Goal: Transaction & Acquisition: Book appointment/travel/reservation

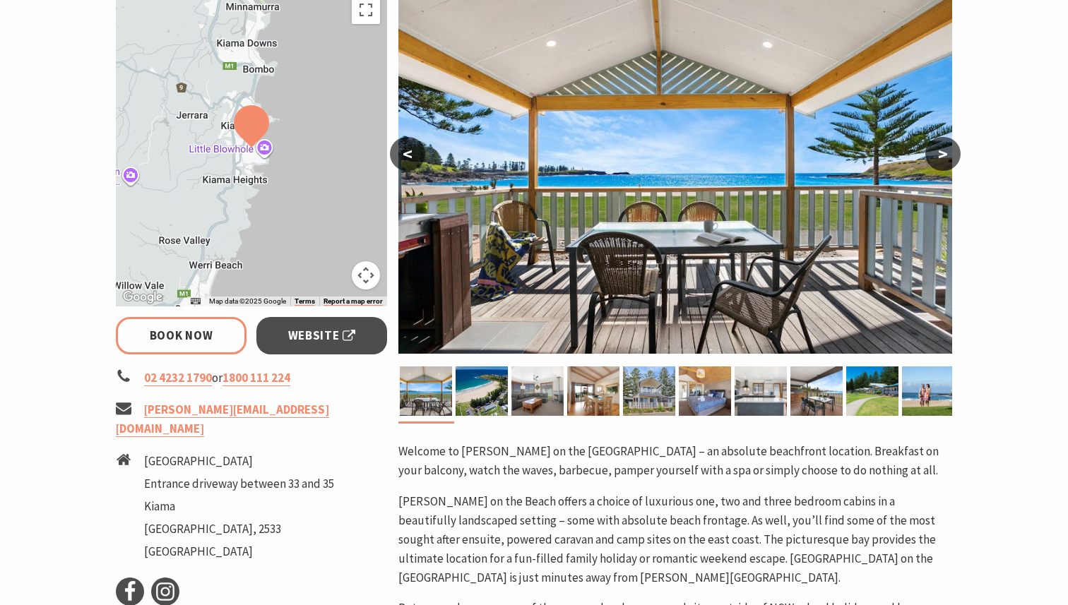
select select "3"
select select "2"
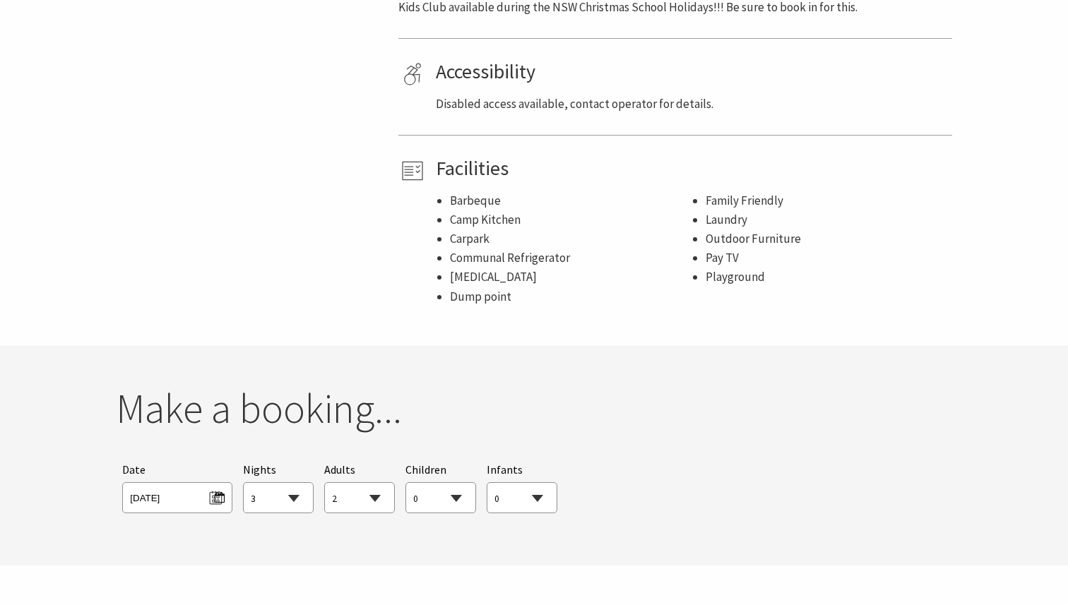
scroll to position [953, 0]
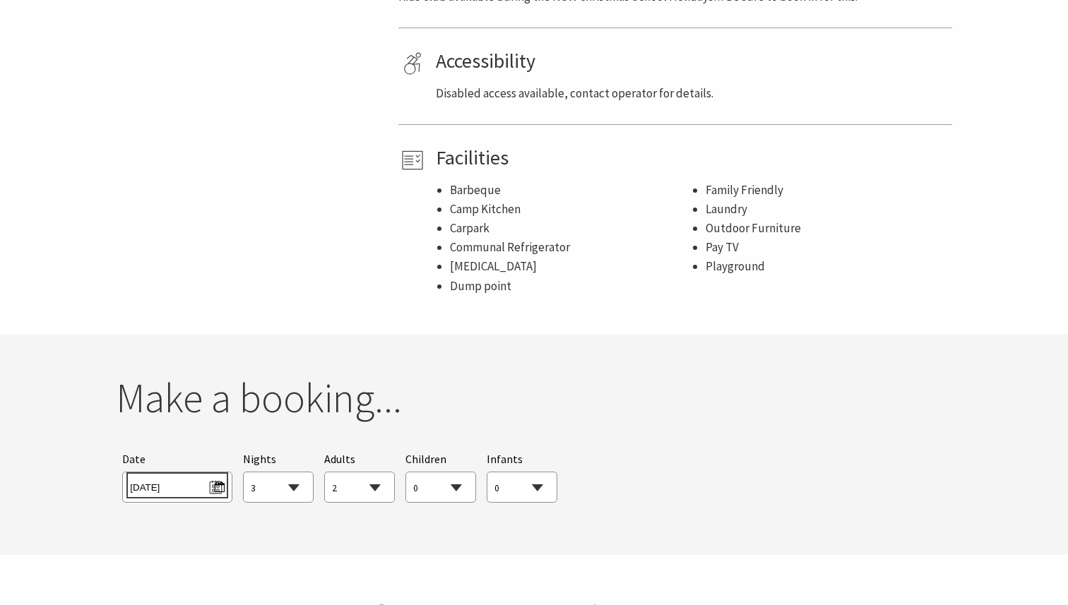
click at [220, 482] on span "[DATE]" at bounding box center [177, 485] width 94 height 19
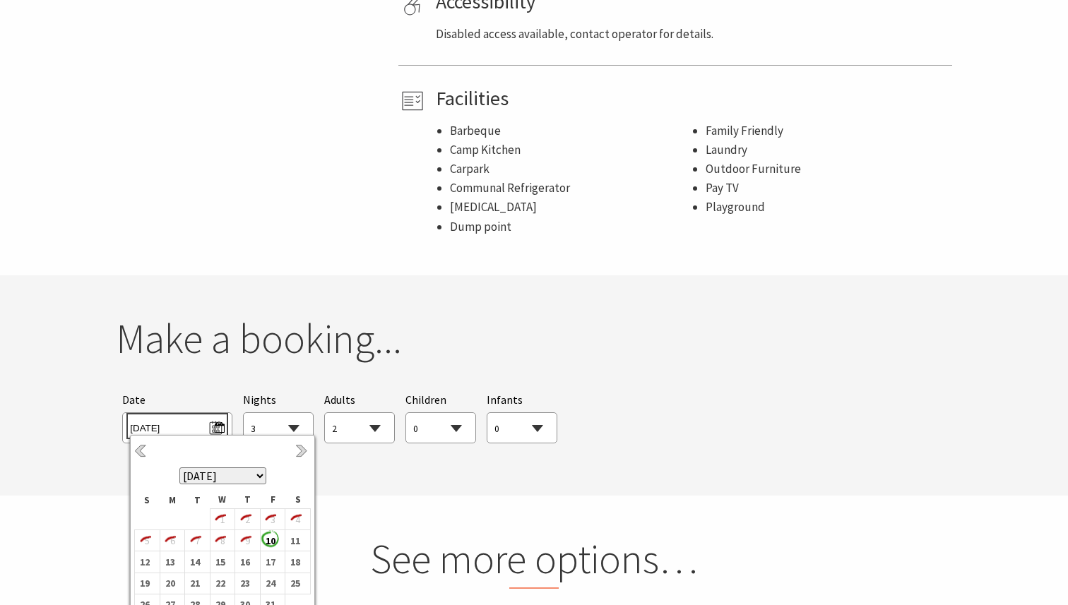
scroll to position [1033, 0]
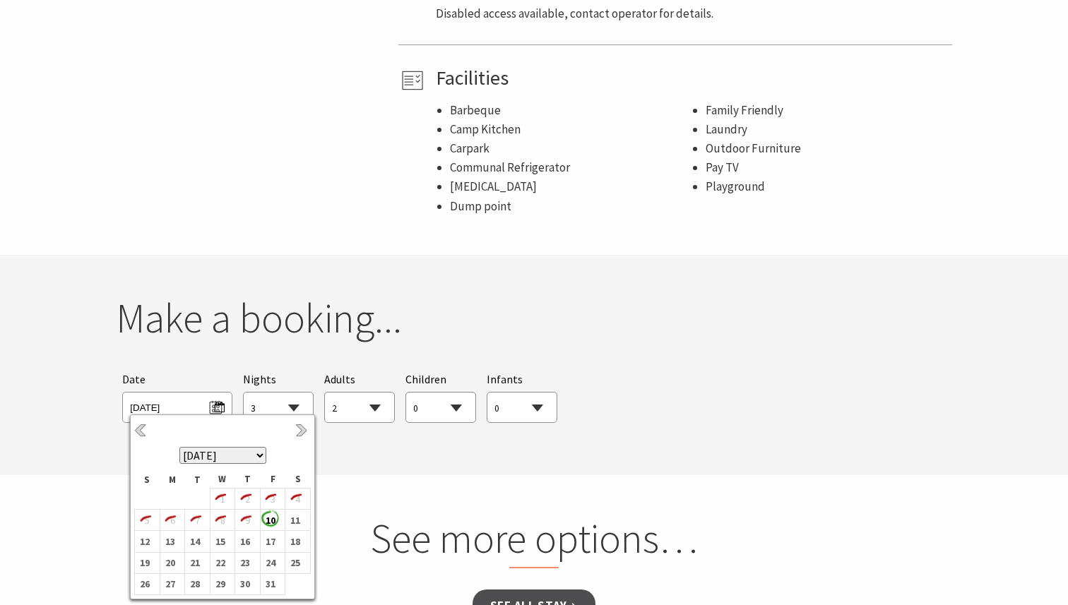
click at [258, 454] on select "[DATE] [DATE] [DATE] [DATE] [DATE] [DATE] [DATE] [DATE] [DATE] [DATE] [DATE] [D…" at bounding box center [222, 455] width 87 height 17
click at [225, 523] on b "10" at bounding box center [219, 520] width 18 height 18
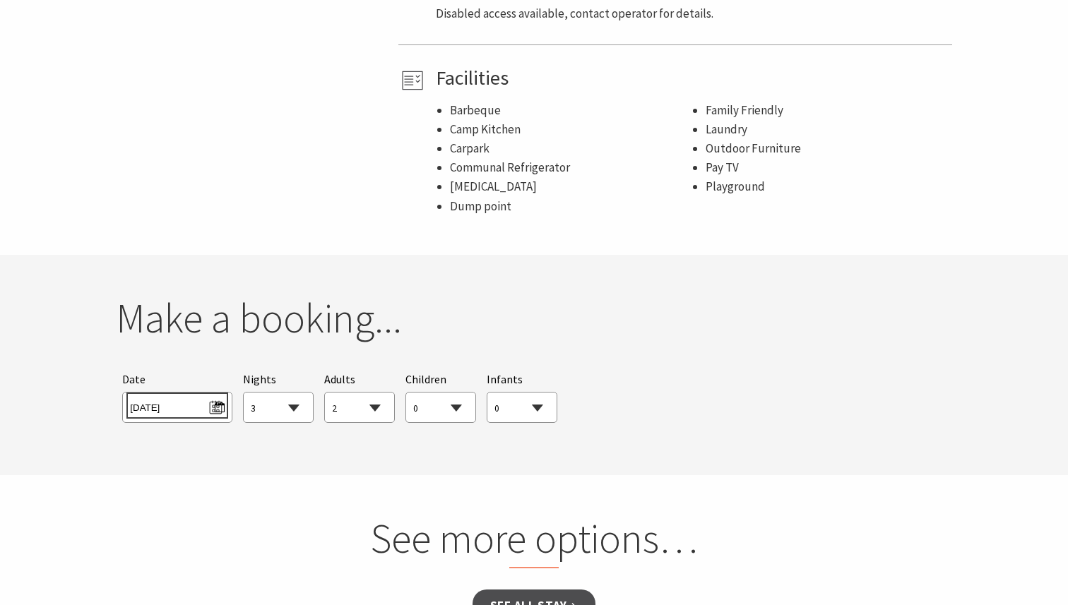
click at [216, 407] on span "[DATE]" at bounding box center [177, 405] width 94 height 19
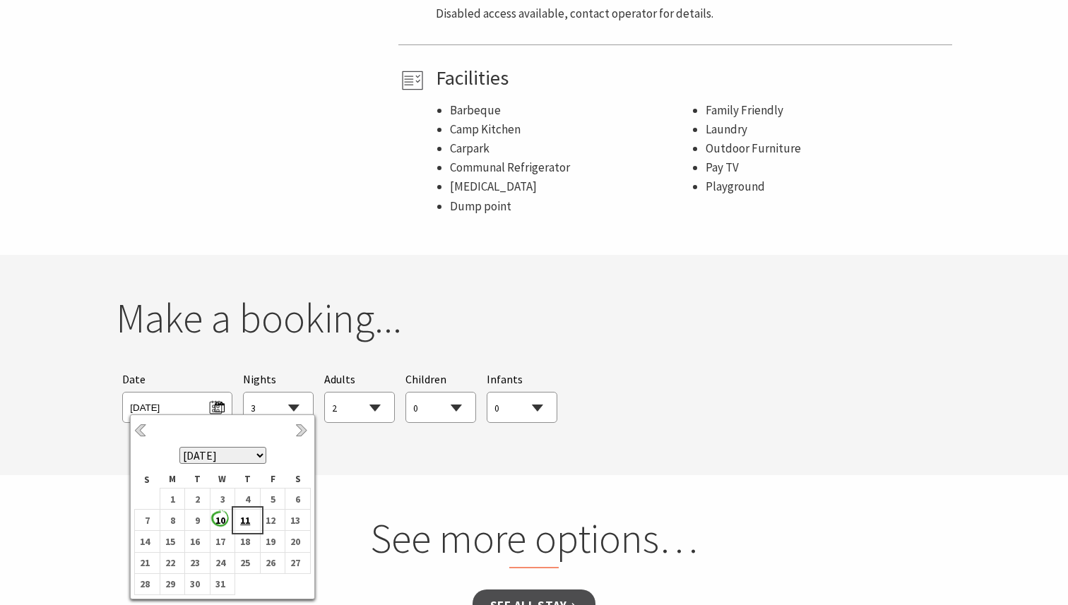
click at [246, 518] on b "11" at bounding box center [244, 520] width 18 height 18
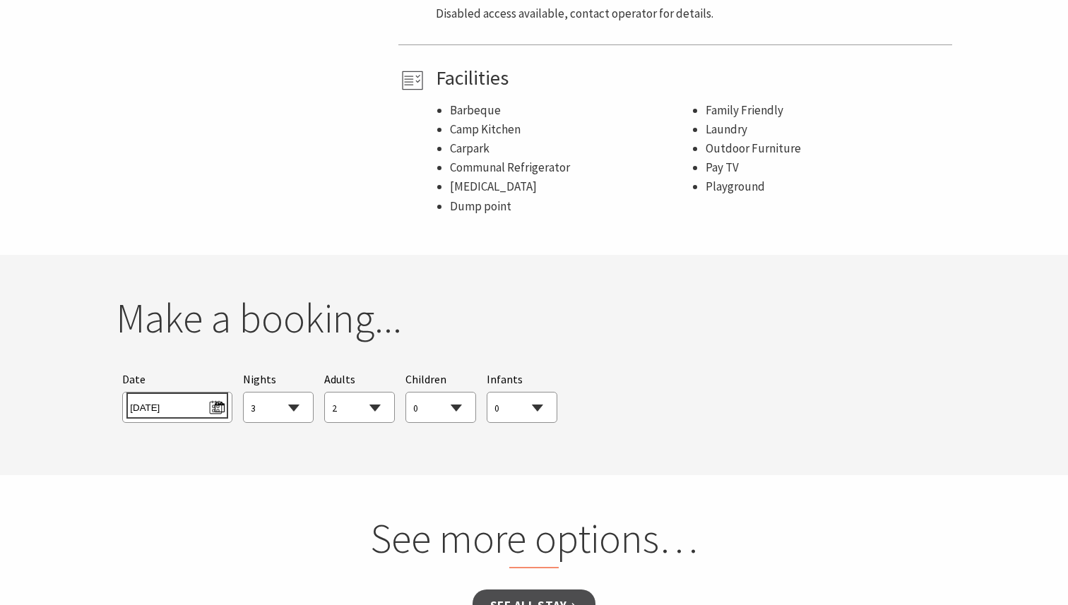
click at [210, 413] on span "[DATE]" at bounding box center [177, 405] width 94 height 19
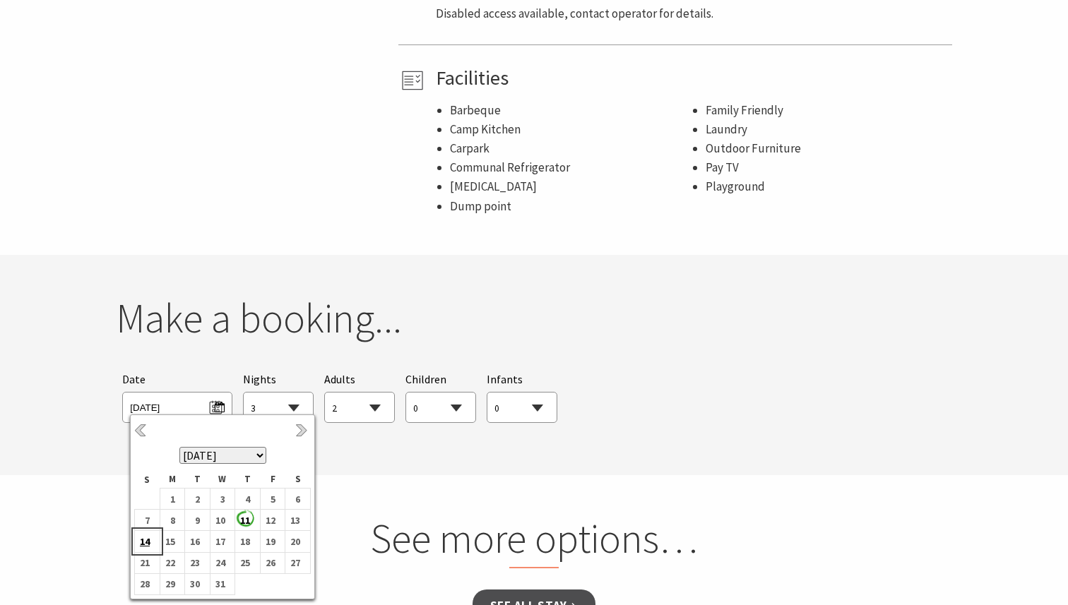
click at [148, 542] on b "14" at bounding box center [144, 541] width 18 height 18
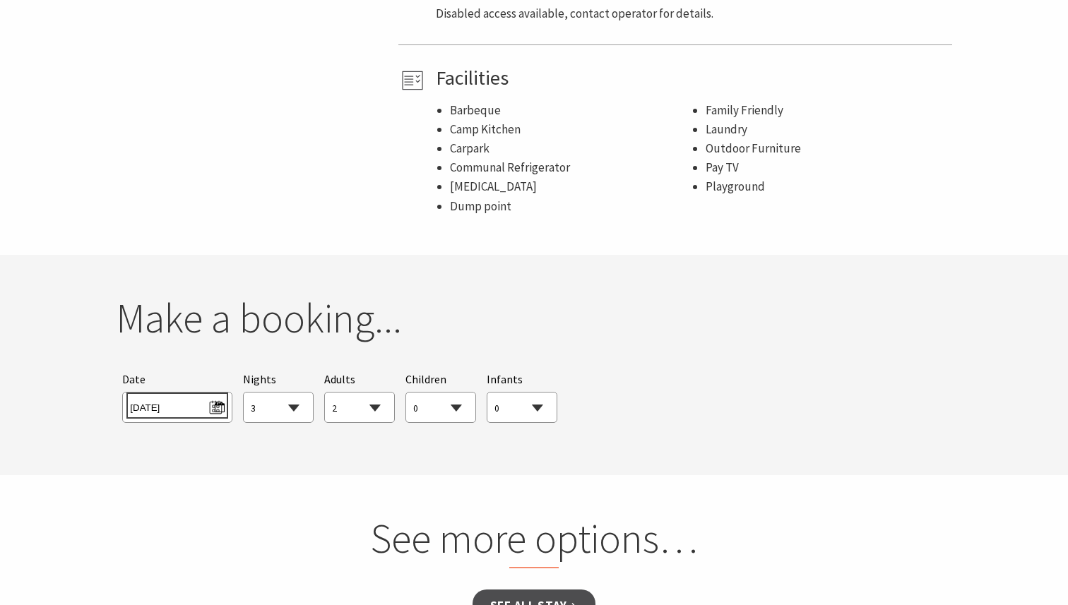
click at [219, 405] on span "[DATE]" at bounding box center [177, 405] width 94 height 19
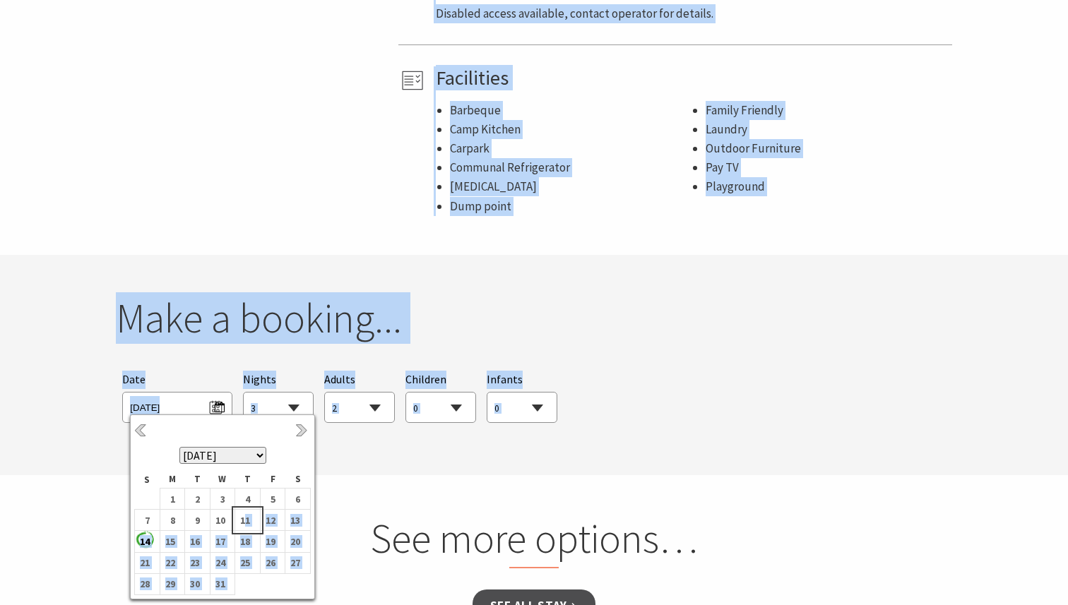
drag, startPoint x: 243, startPoint y: 523, endPoint x: 126, endPoint y: 547, distance: 118.8
click at [126, 547] on body "Previous Next [DATE] [DATE] [DATE] [DATE] [DATE] [DATE] [DATE] [DATE] [DATE] [D…" at bounding box center [534, 220] width 1068 height 2506
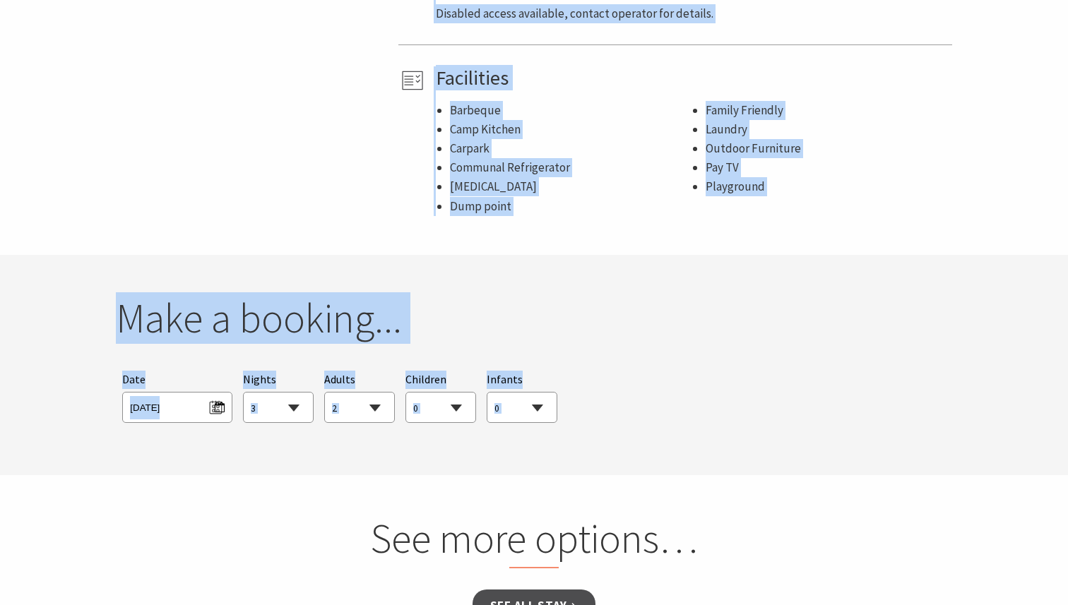
click at [116, 392] on div "Searching for Accommodation Tours Events Car Hire Packages Date [DATE] Nights 1…" at bounding box center [534, 397] width 836 height 66
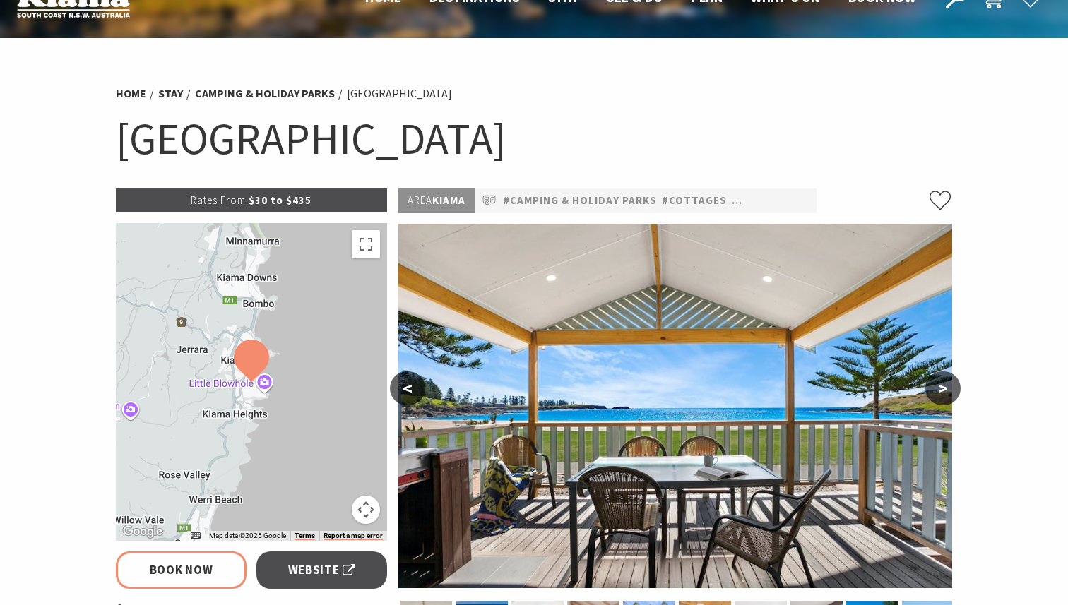
scroll to position [106, 0]
